Goal: Transaction & Acquisition: Register for event/course

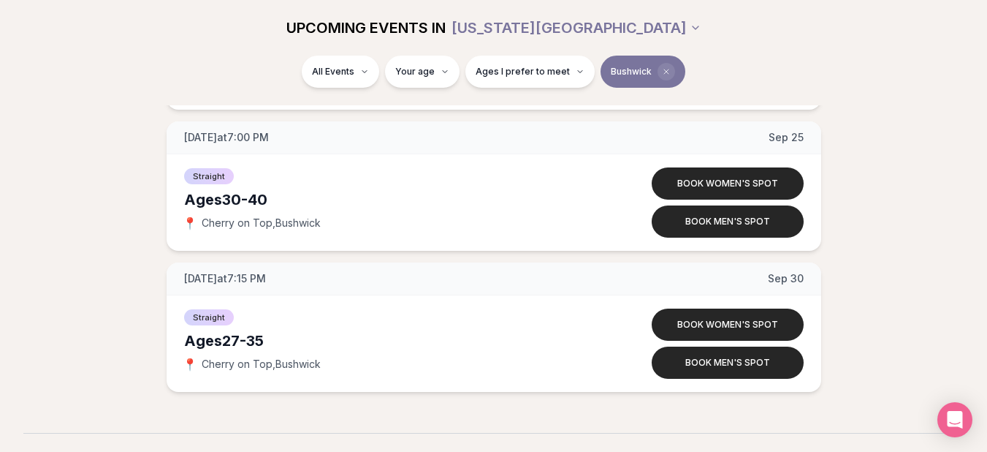
click at [662, 72] on icon "Clear borough filter" at bounding box center [666, 71] width 9 height 9
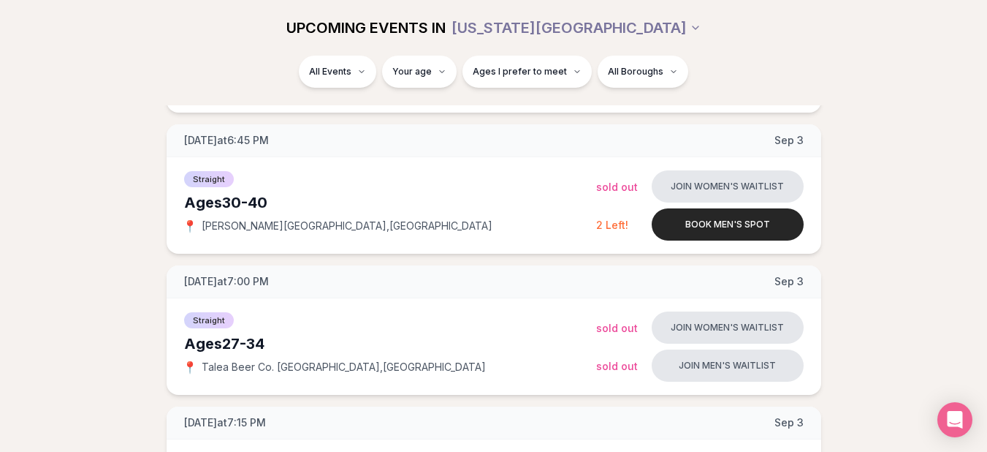
scroll to position [1028, 0]
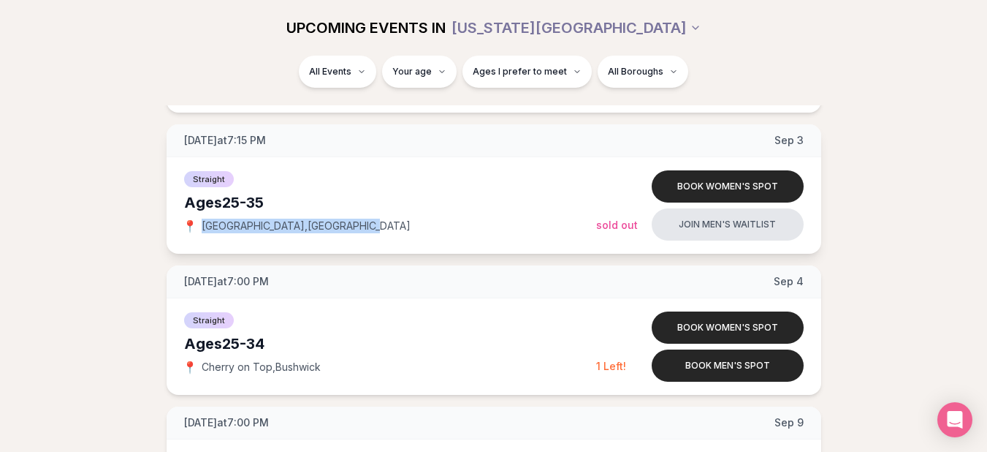
drag, startPoint x: 201, startPoint y: 228, endPoint x: 341, endPoint y: 225, distance: 139.6
click at [341, 225] on div "📍 Lavender Lake , Williamsburg" at bounding box center [390, 226] width 412 height 15
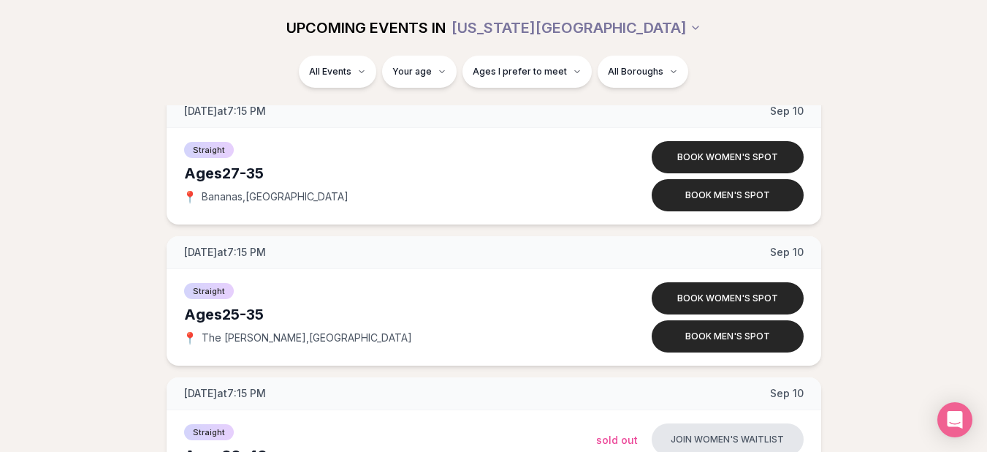
scroll to position [1905, 0]
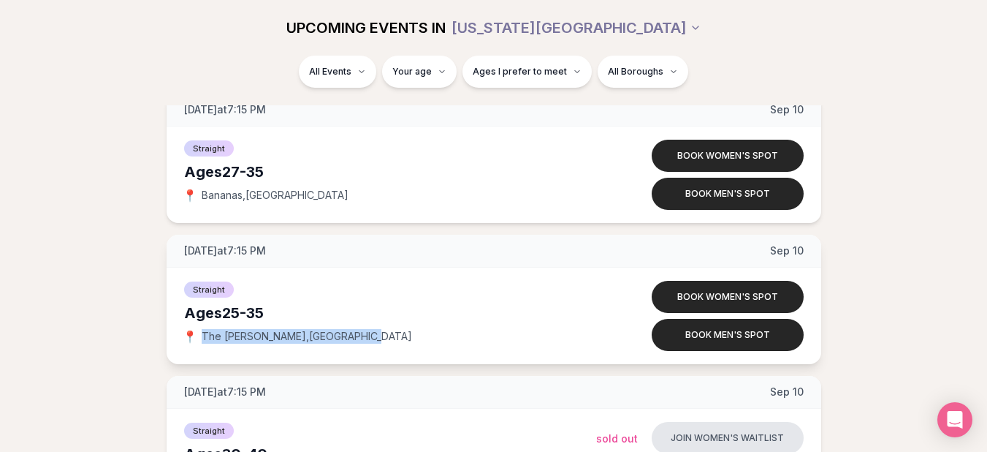
drag, startPoint x: 204, startPoint y: 338, endPoint x: 354, endPoint y: 335, distance: 150.6
click at [354, 335] on div "📍 The Richardson , Williamsburg" at bounding box center [390, 336] width 412 height 15
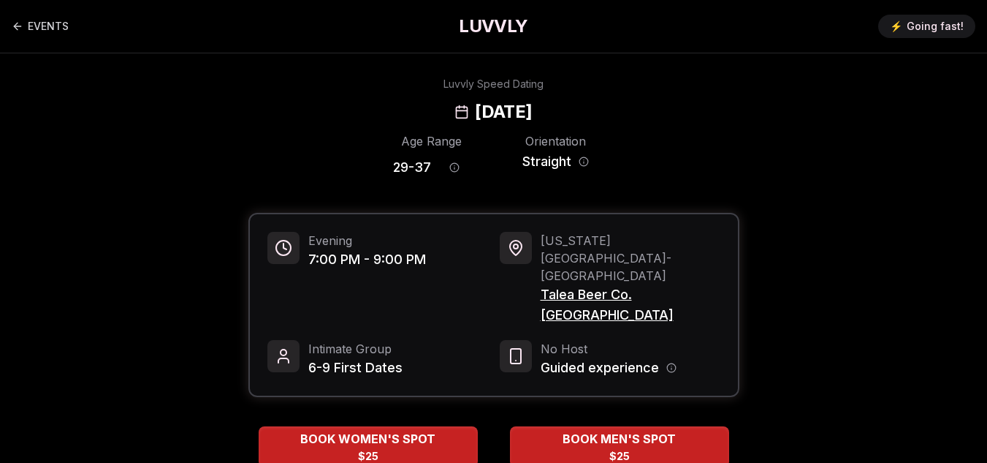
click at [254, 176] on div "Age Range 29 - 37 Orientation Straight" at bounding box center [493, 157] width 491 height 51
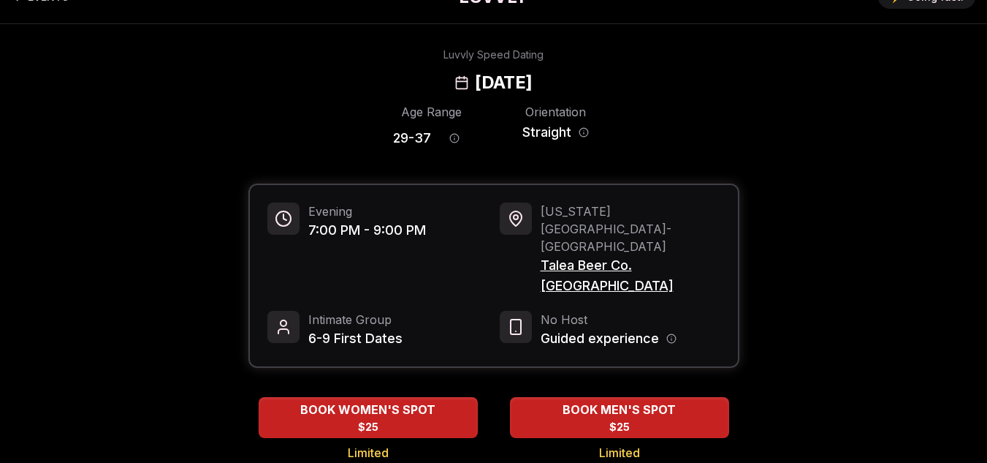
scroll to position [88, 0]
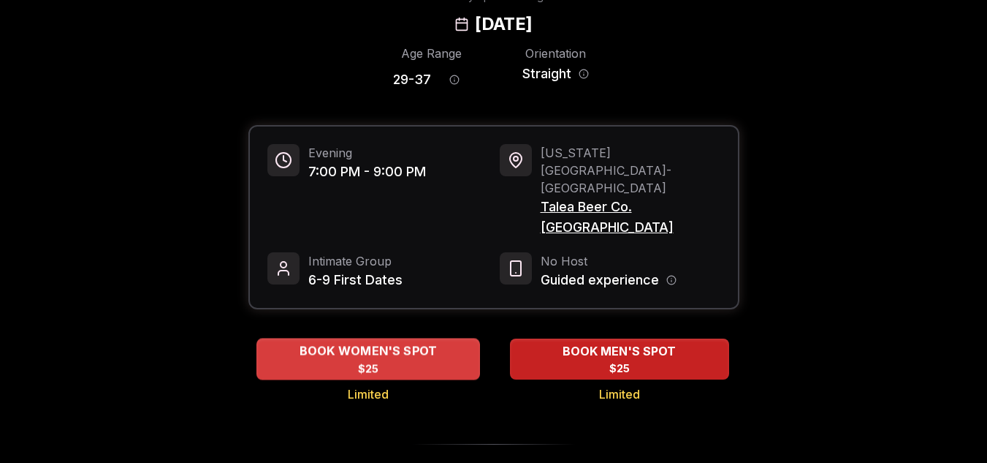
click at [319, 342] on span "BOOK WOMEN'S SPOT" at bounding box center [368, 351] width 144 height 18
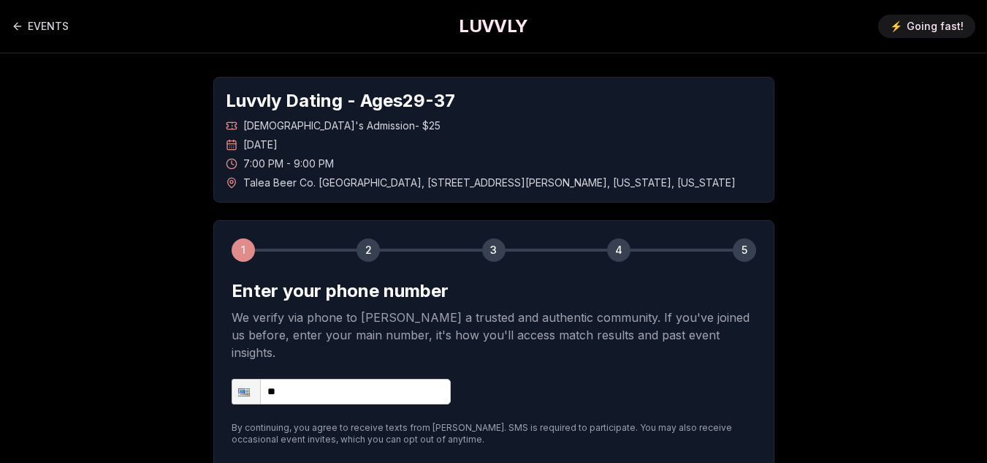
click at [304, 379] on input "**" at bounding box center [341, 392] width 219 height 26
type input "**********"
click at [216, 336] on div "**********" at bounding box center [493, 363] width 561 height 287
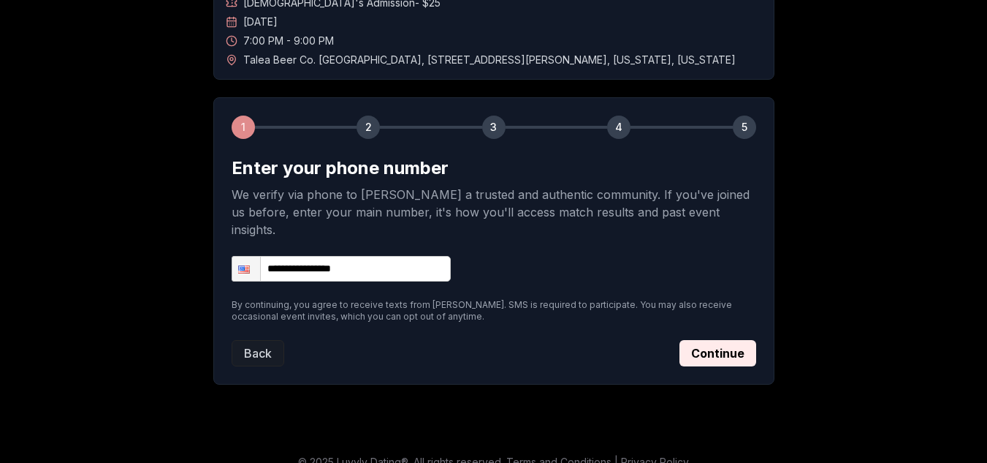
scroll to position [124, 0]
drag, startPoint x: 388, startPoint y: 58, endPoint x: 403, endPoint y: 61, distance: 15.6
click at [408, 61] on span "Talea Beer Co. Williamsburg , 87 Richardson Street , New York , New York" at bounding box center [489, 59] width 493 height 15
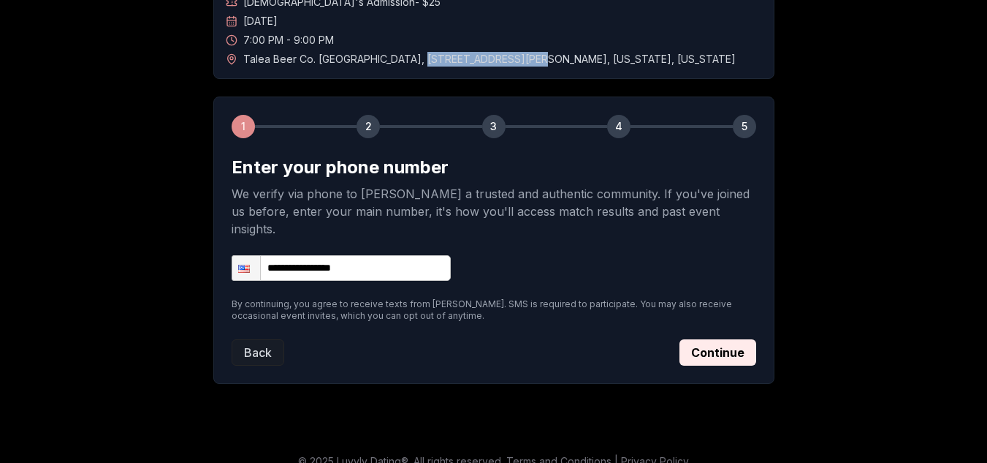
drag, startPoint x: 385, startPoint y: 59, endPoint x: 485, endPoint y: 61, distance: 100.1
click at [485, 61] on span "Talea Beer Co. Williamsburg , 87 Richardson Street , New York , New York" at bounding box center [489, 59] width 493 height 15
click at [702, 339] on button "Continue" at bounding box center [718, 352] width 77 height 26
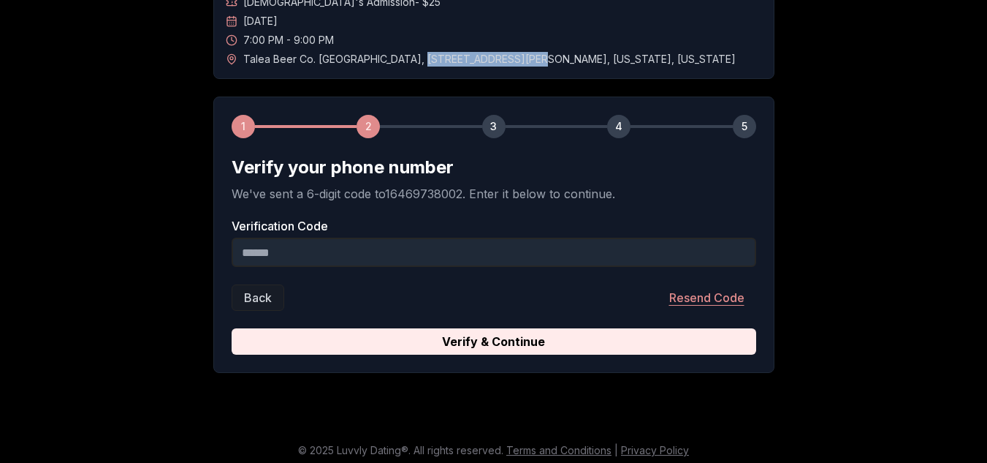
click at [690, 295] on button "Resend Code" at bounding box center [707, 297] width 99 height 26
click at [557, 249] on input "Verification Code" at bounding box center [494, 252] width 525 height 29
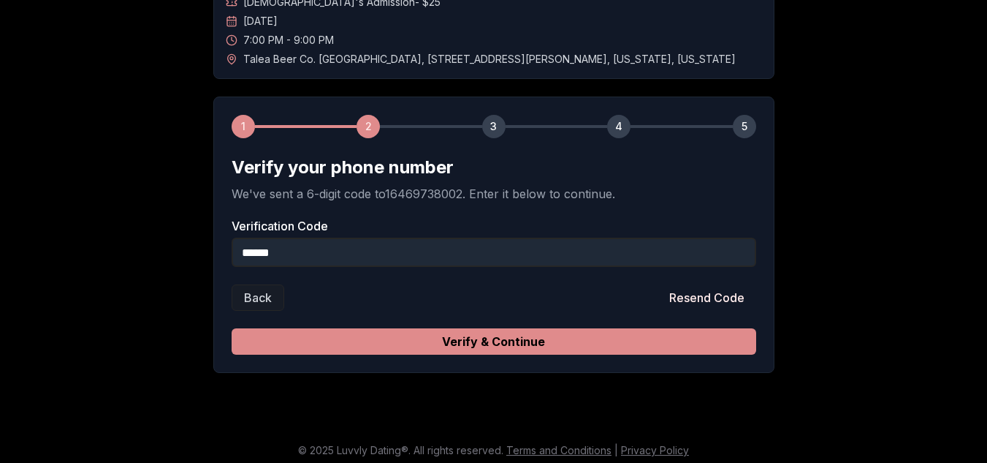
type input "******"
click at [668, 345] on button "Verify & Continue" at bounding box center [494, 341] width 525 height 26
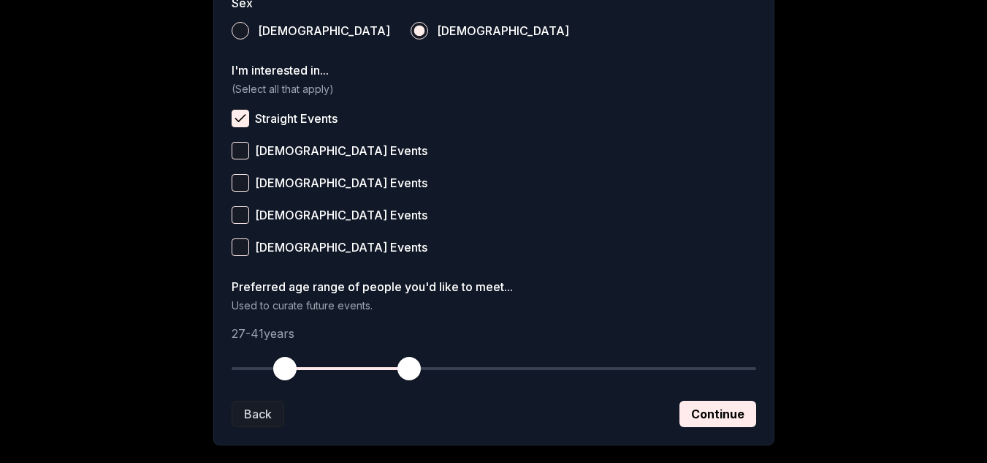
scroll to position [562, 0]
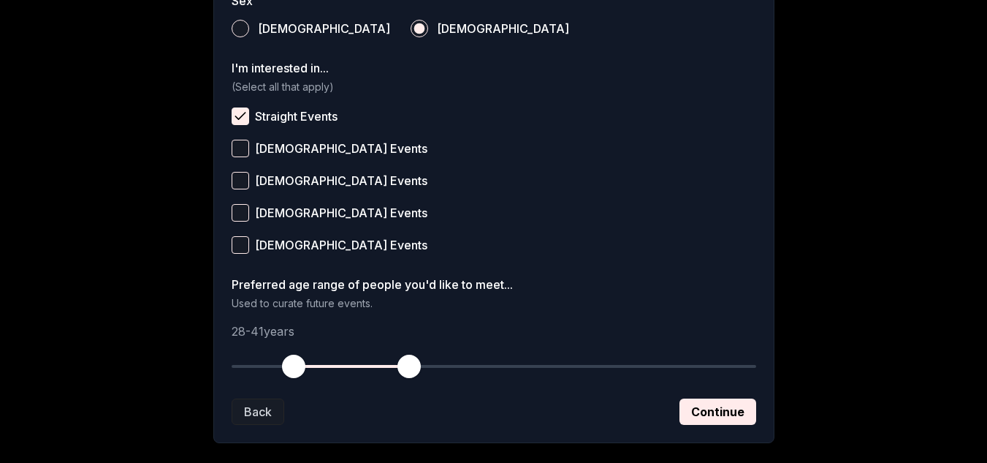
drag, startPoint x: 285, startPoint y: 369, endPoint x: 292, endPoint y: 371, distance: 7.5
click at [292, 371] on span "button" at bounding box center [293, 365] width 23 height 23
click at [706, 419] on button "Continue" at bounding box center [718, 411] width 77 height 26
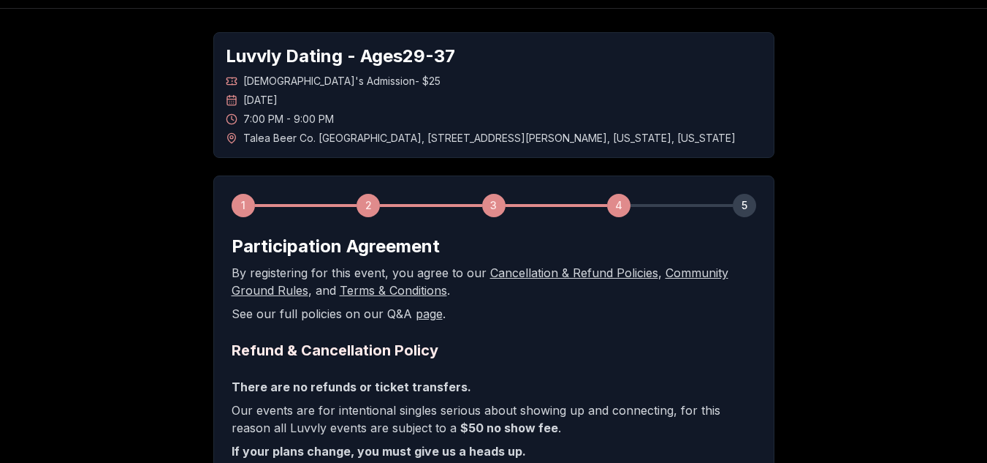
scroll to position [0, 0]
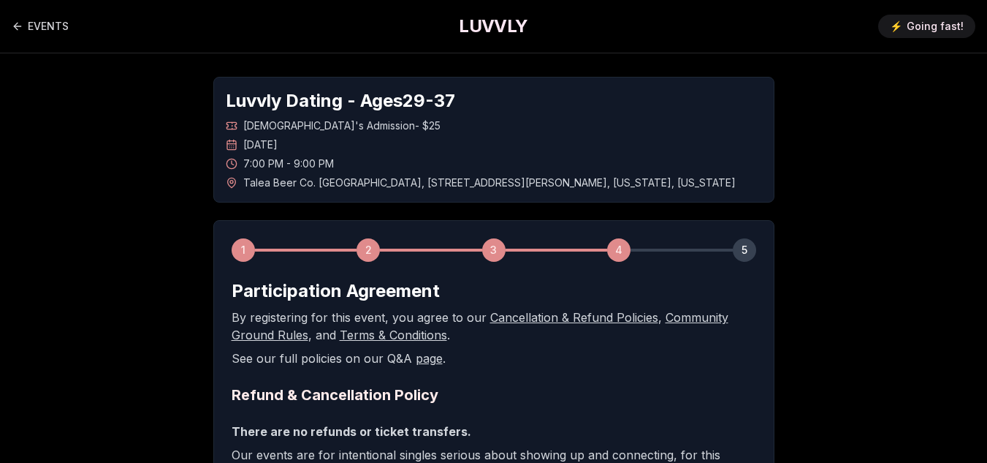
click at [602, 365] on p "See our full policies on our Q&A page ." at bounding box center [494, 358] width 525 height 18
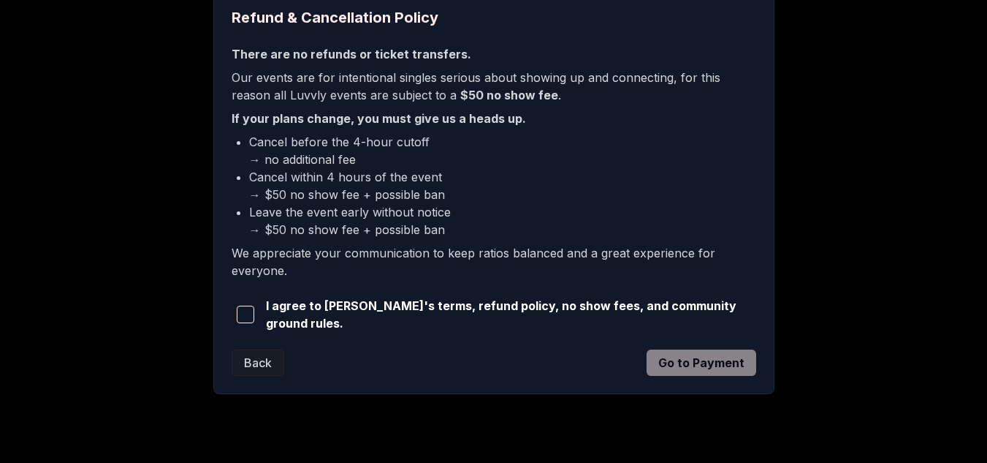
scroll to position [380, 0]
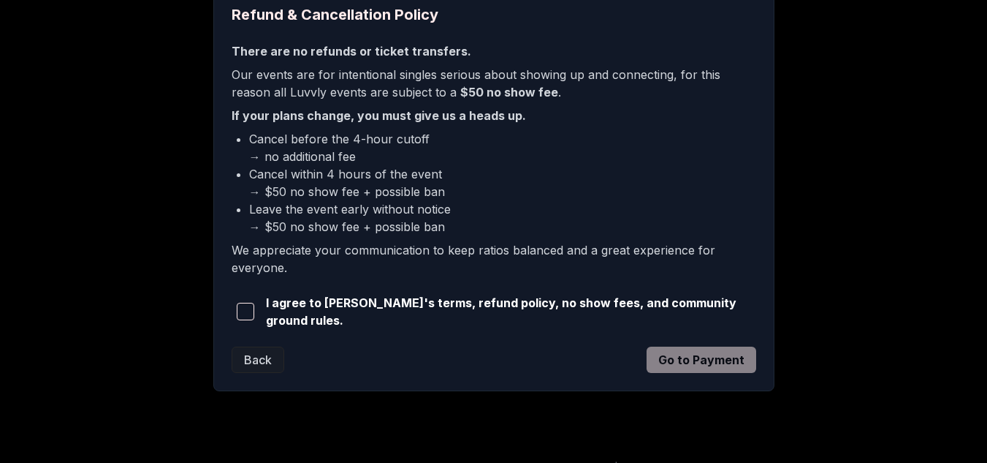
click at [244, 311] on span "button" at bounding box center [246, 312] width 18 height 18
click at [387, 270] on p "We appreciate your communication to keep ratios balanced and a great experience…" at bounding box center [494, 258] width 525 height 35
click at [668, 352] on button "Go to Payment" at bounding box center [702, 359] width 110 height 26
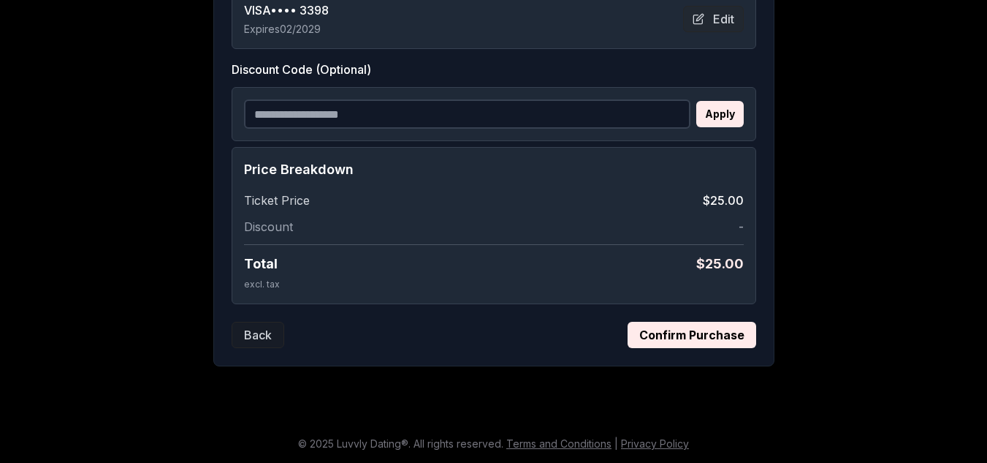
scroll to position [354, 0]
click at [487, 120] on input "Discount Code (Optional)" at bounding box center [467, 113] width 447 height 29
click at [405, 106] on input "Discount Code (Optional)" at bounding box center [467, 113] width 447 height 29
paste input "**********"
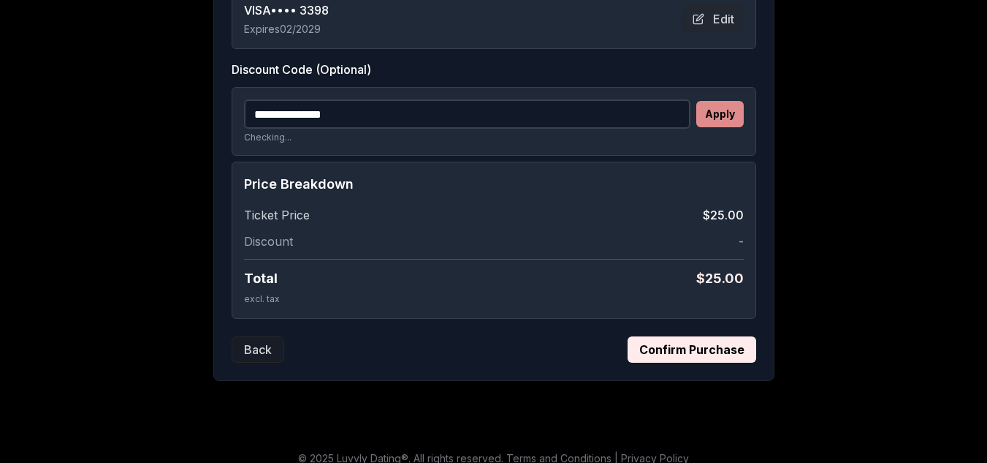
click at [706, 121] on button "Apply" at bounding box center [721, 114] width 48 height 26
drag, startPoint x: 369, startPoint y: 115, endPoint x: 244, endPoint y: 118, distance: 125.0
click at [244, 118] on input "**********" at bounding box center [467, 113] width 447 height 29
click at [257, 118] on input "**********" at bounding box center [467, 113] width 447 height 29
click at [251, 117] on input "**********" at bounding box center [467, 113] width 447 height 29
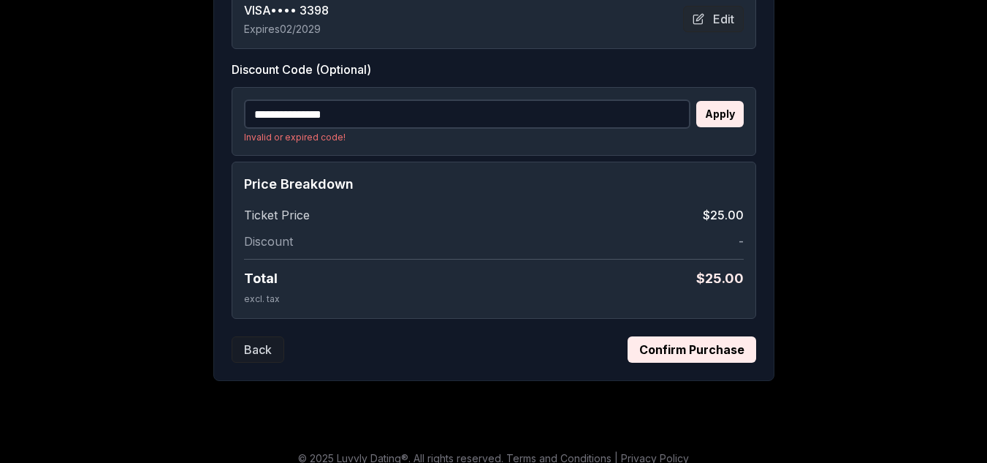
click at [371, 121] on input "**********" at bounding box center [467, 113] width 447 height 29
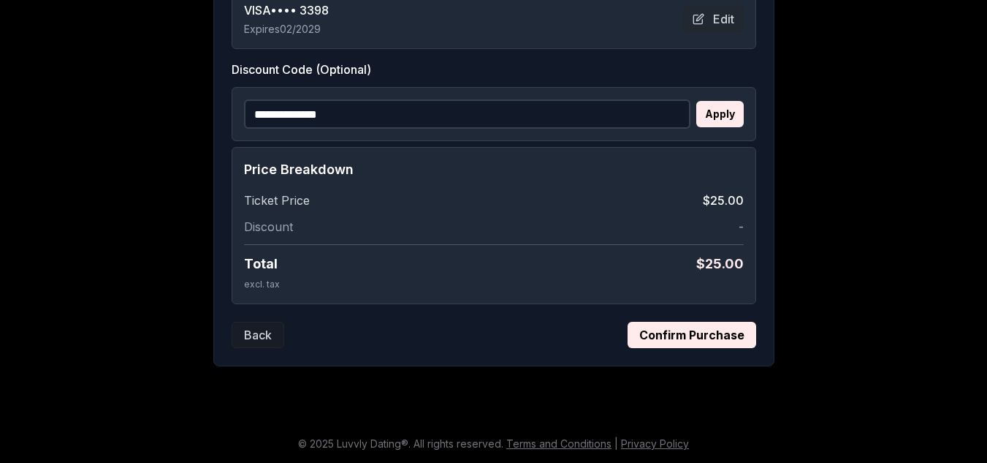
type input "**********"
click at [711, 116] on button "Apply" at bounding box center [721, 114] width 48 height 26
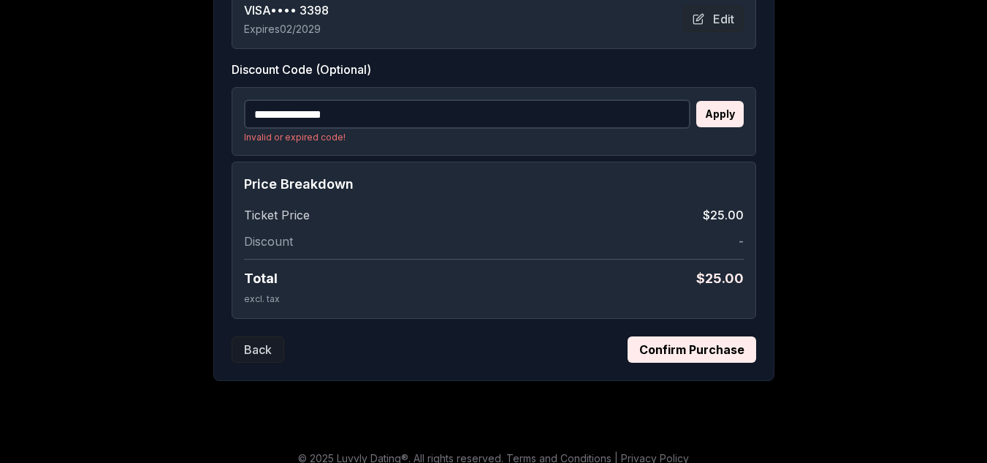
drag, startPoint x: 408, startPoint y: 112, endPoint x: 231, endPoint y: 116, distance: 176.9
click at [232, 118] on div "**********" at bounding box center [494, 121] width 525 height 69
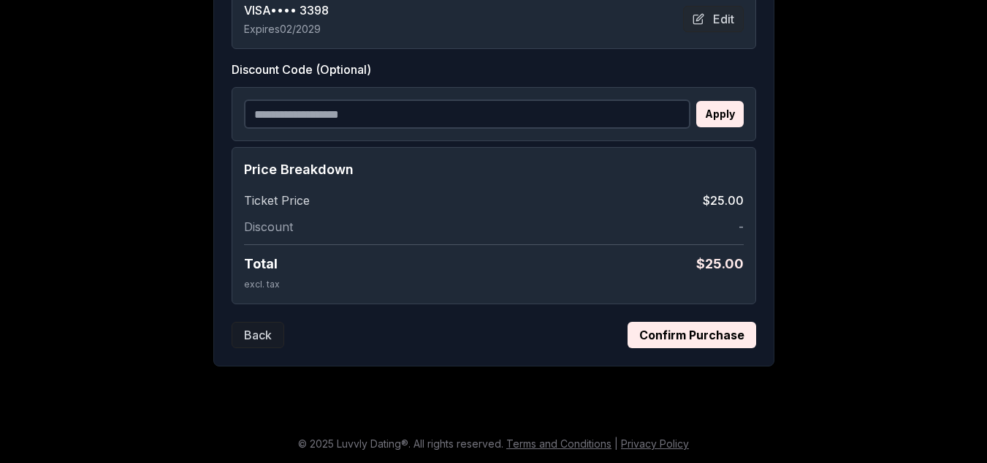
click at [721, 333] on button "Confirm Purchase" at bounding box center [692, 335] width 129 height 26
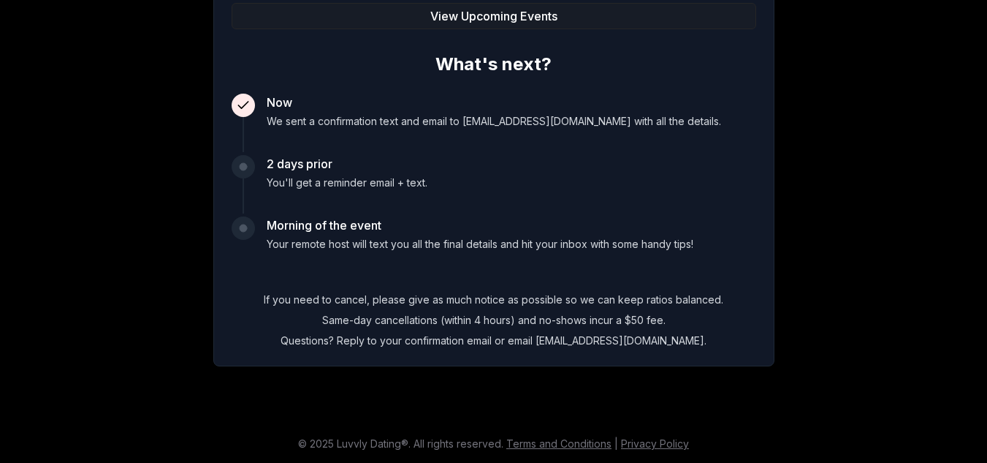
scroll to position [353, 0]
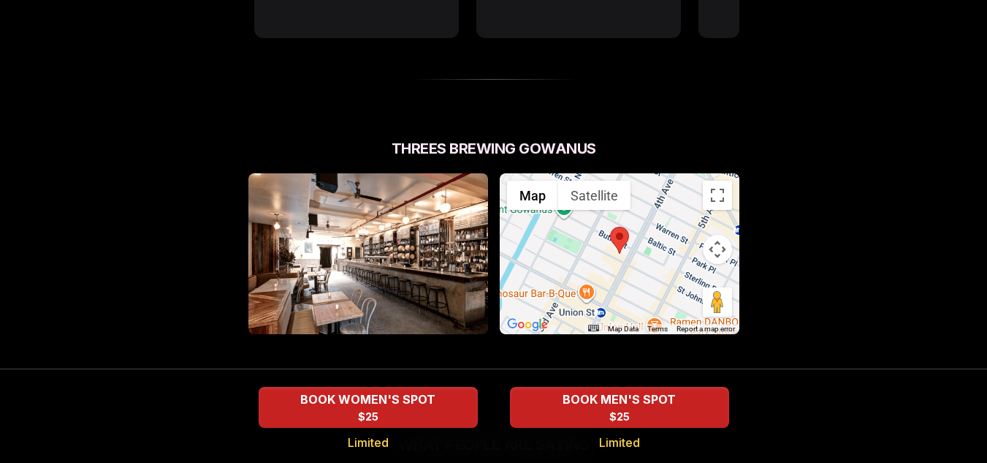
scroll to position [934, 0]
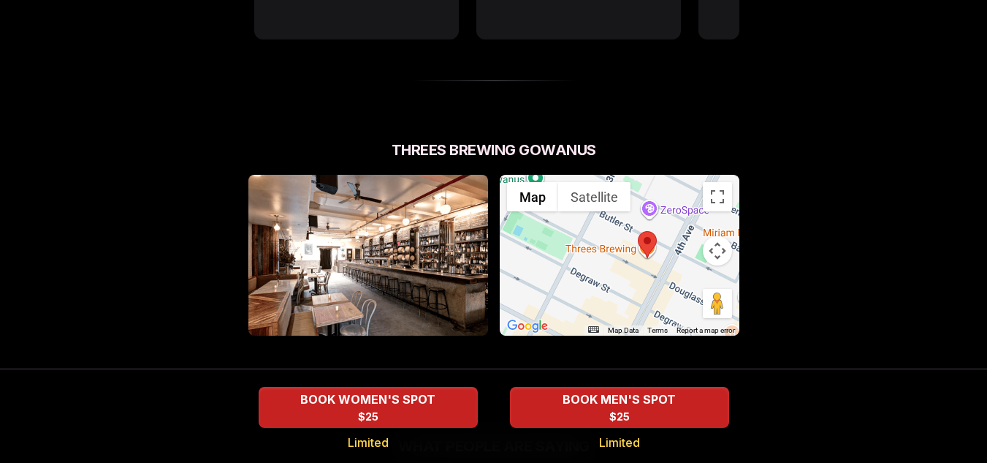
drag, startPoint x: 650, startPoint y: 210, endPoint x: 653, endPoint y: 240, distance: 30.0
click at [787, 200] on div "Luvvly Speed Dating [DATE] Age Range 27 - 35 Orientation Straight Evening 7:30 …" at bounding box center [494, 60] width 964 height 1834
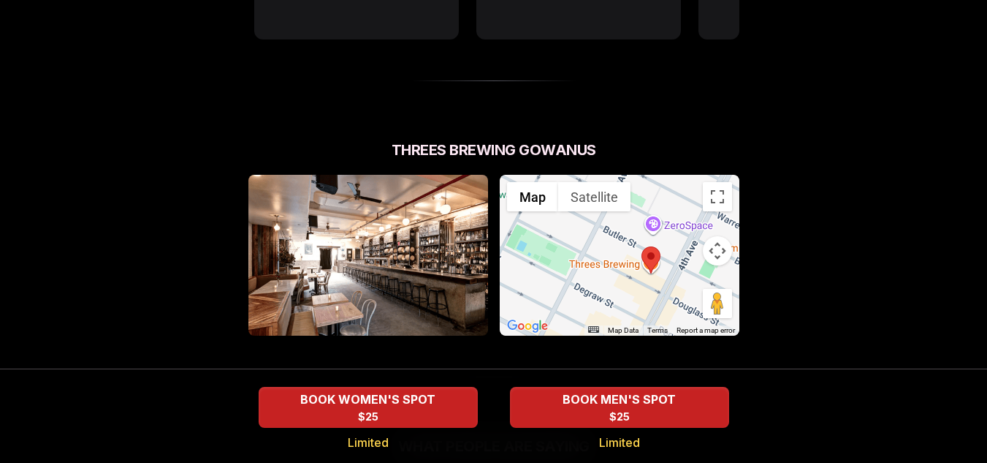
drag, startPoint x: 642, startPoint y: 238, endPoint x: 647, endPoint y: 276, distance: 37.5
click at [647, 263] on div at bounding box center [620, 255] width 240 height 161
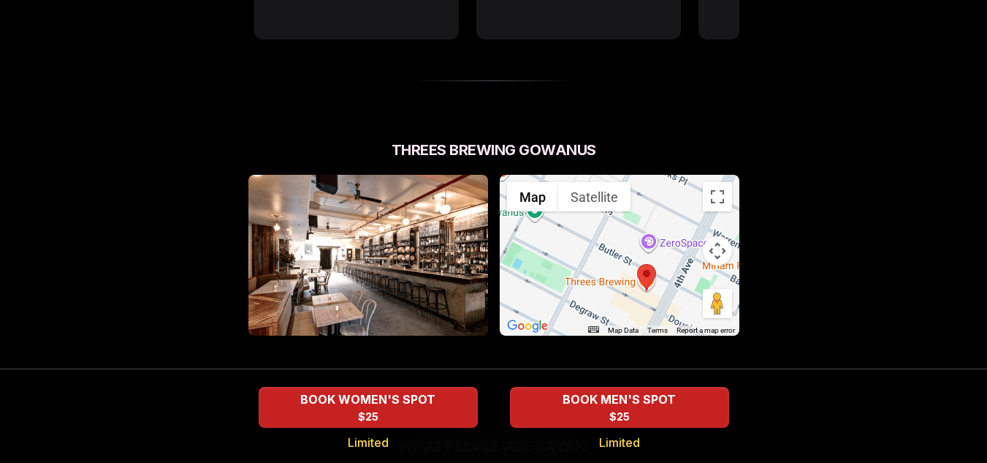
drag, startPoint x: 648, startPoint y: 262, endPoint x: 606, endPoint y: 306, distance: 61.0
click at [610, 301] on div "Threes Brewing Gowanus ← Move left → Move right ↑ Move up ↓ Move down + Zoom in…" at bounding box center [493, 259] width 491 height 238
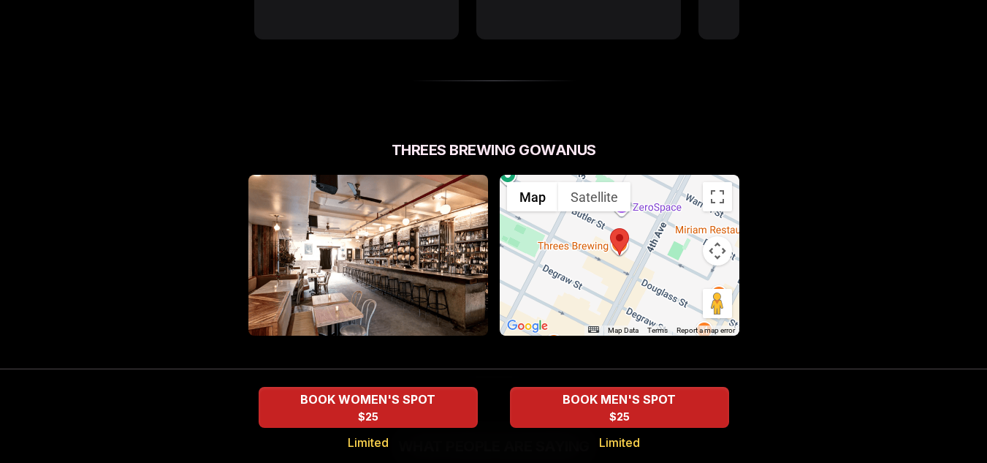
drag, startPoint x: 596, startPoint y: 317, endPoint x: 621, endPoint y: 257, distance: 65.8
click at [618, 254] on div "Threes Brewing Gowanus ← Move left → Move right ↑ Move up ↓ Move down + Zoom in…" at bounding box center [493, 259] width 491 height 238
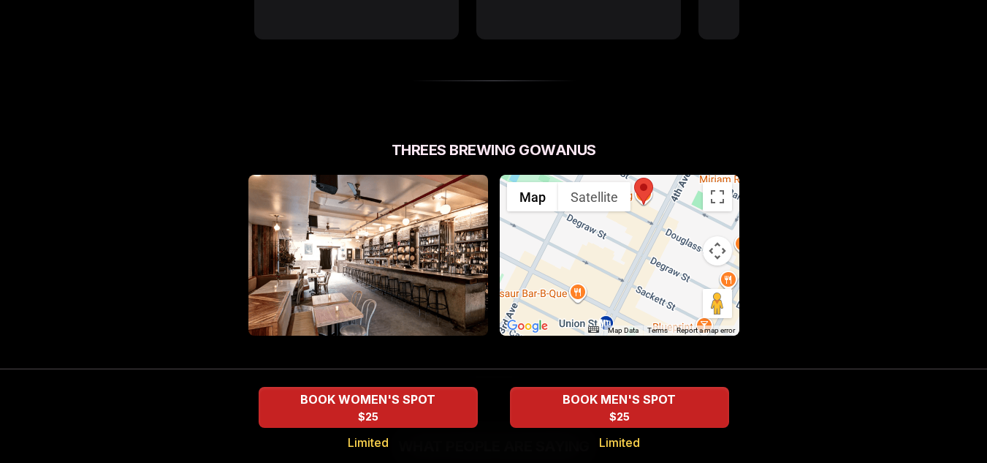
drag, startPoint x: 634, startPoint y: 253, endPoint x: 664, endPoint y: 187, distance: 72.0
click at [664, 187] on div at bounding box center [620, 255] width 240 height 161
click at [816, 199] on div "Luvvly Speed Dating [DATE] Age Range 27 - 35 Orientation Straight Evening 7:30 …" at bounding box center [494, 60] width 964 height 1834
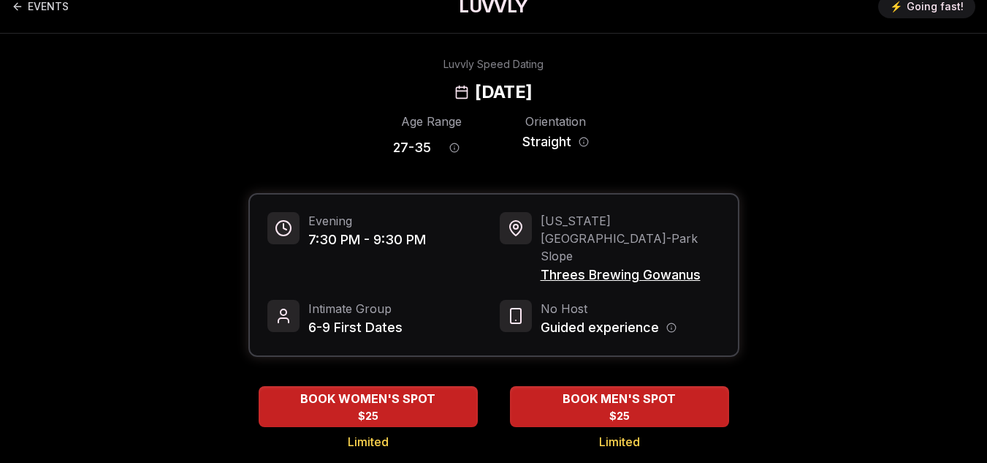
scroll to position [0, 0]
